Goal: Task Accomplishment & Management: Complete application form

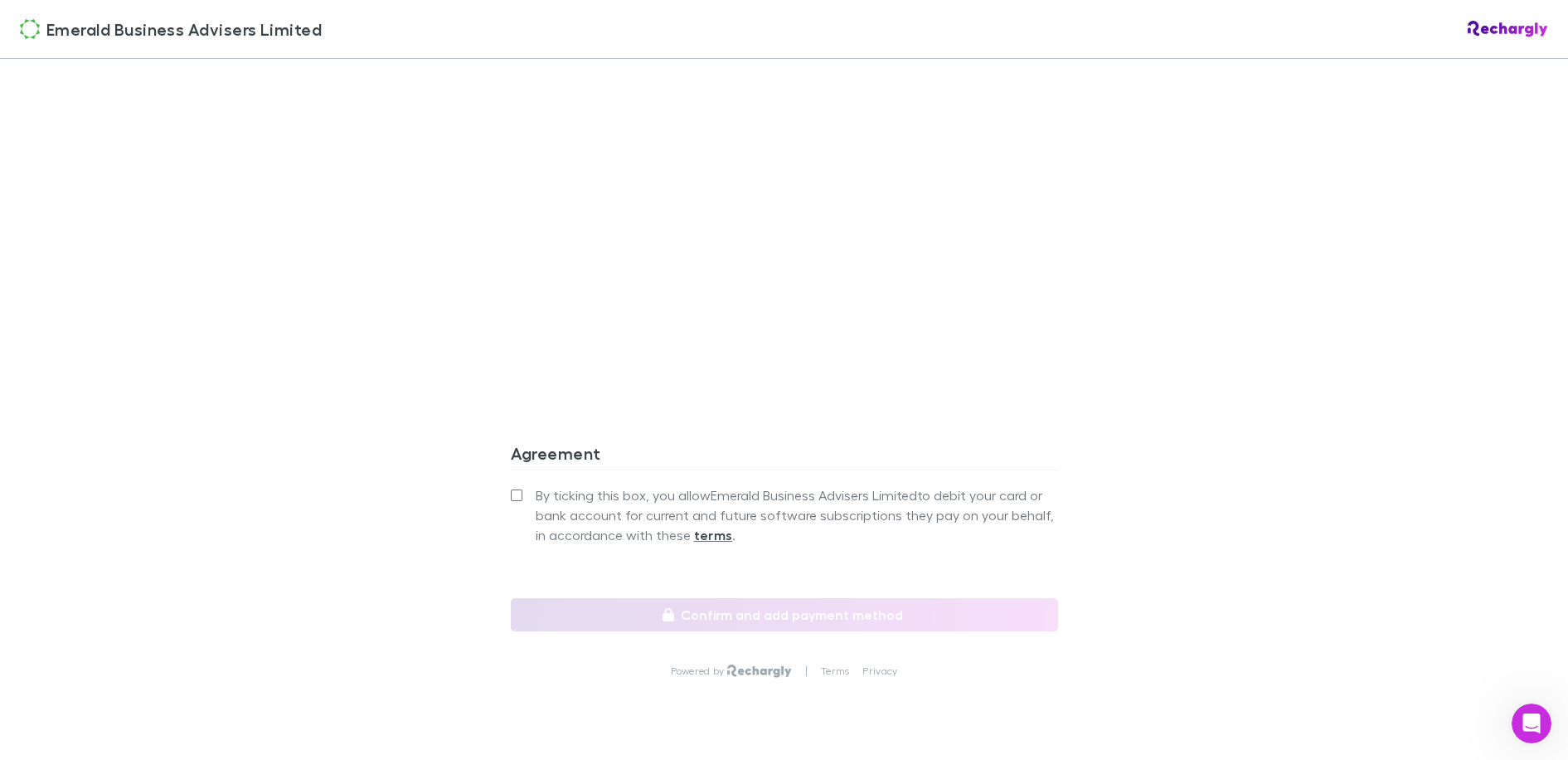
scroll to position [1327, 0]
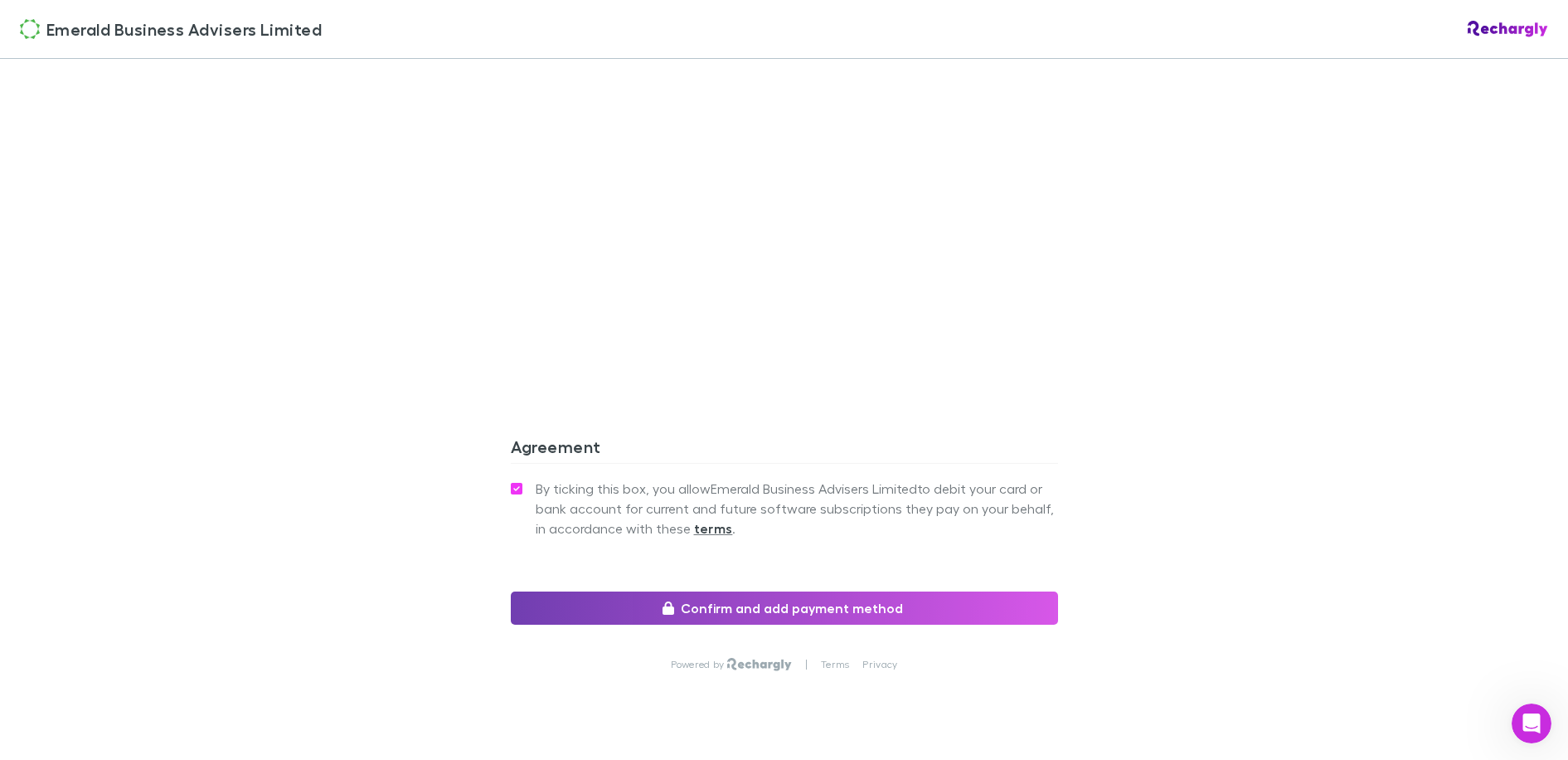
click at [856, 607] on button "Confirm and add payment method" at bounding box center [784, 608] width 547 height 33
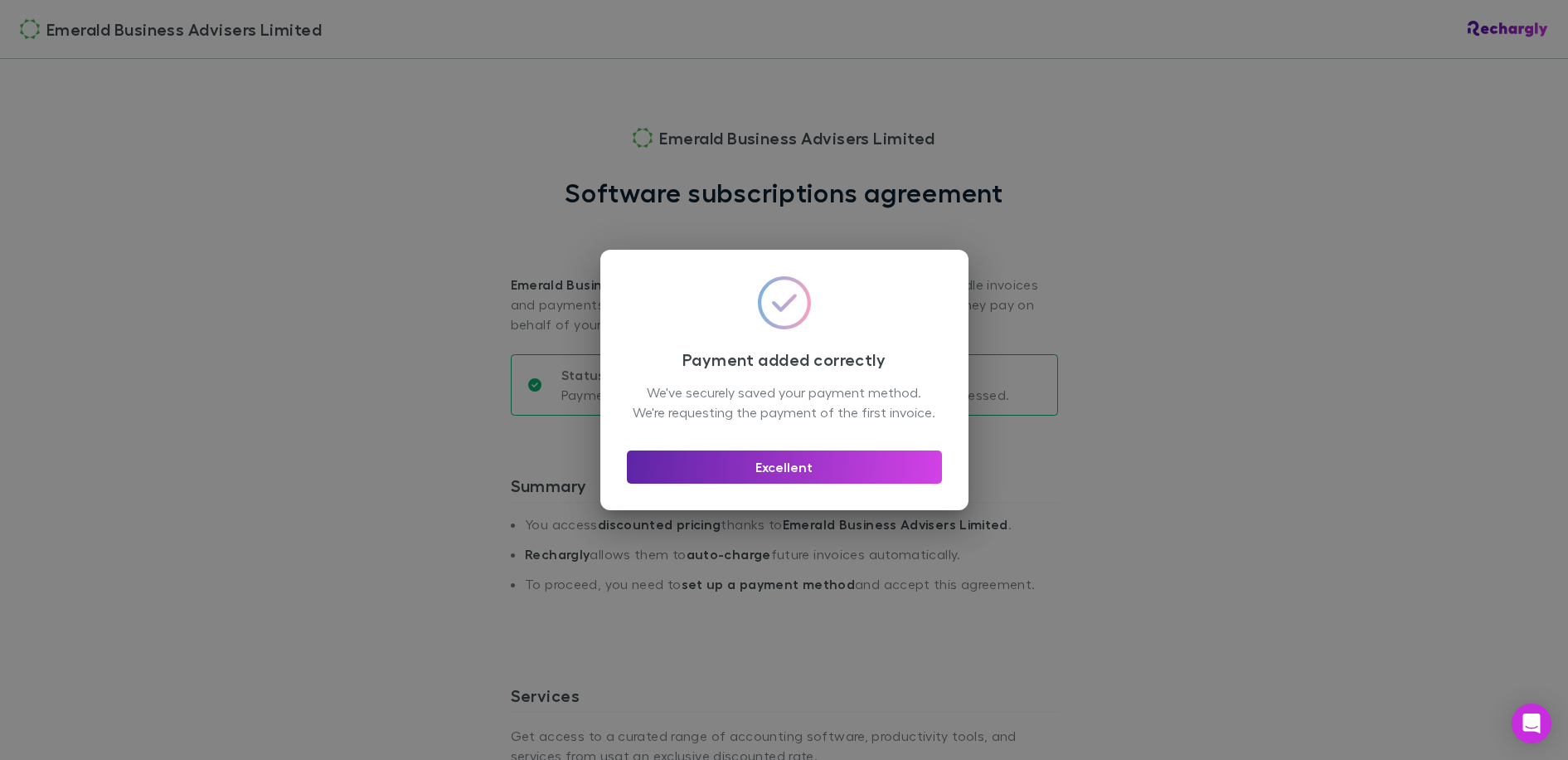
click at [1247, 289] on div "Payment added correctly We've securely saved your payment method. We're request…" at bounding box center [784, 380] width 1568 height 760
